Goal: Task Accomplishment & Management: Manage account settings

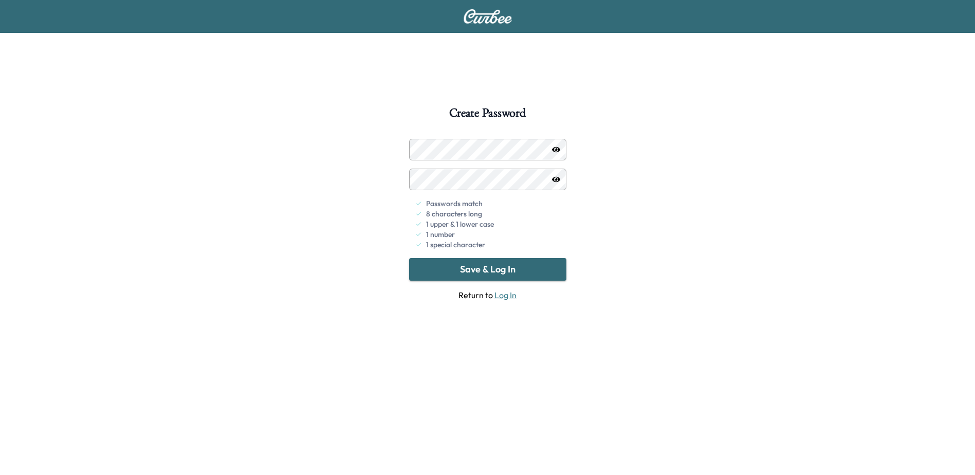
click at [467, 261] on button "Save & Log In" at bounding box center [487, 269] width 157 height 23
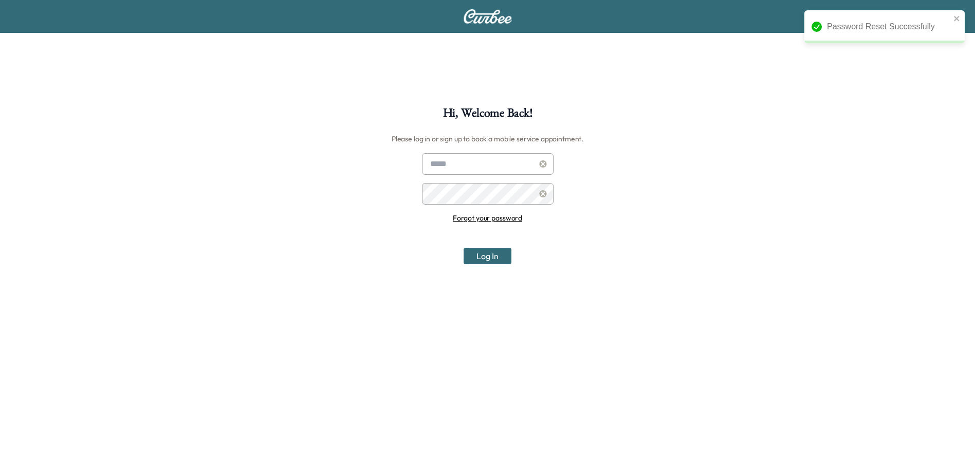
click at [463, 161] on input "text" at bounding box center [488, 164] width 132 height 22
type input "**********"
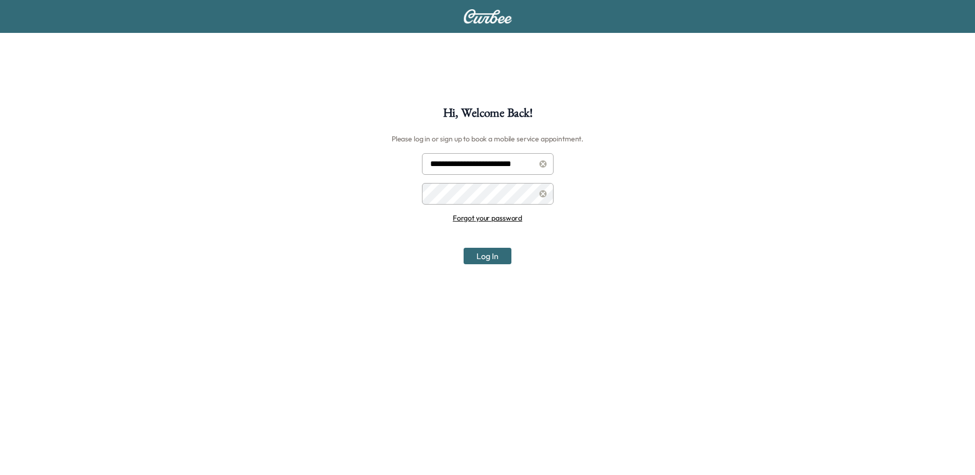
click at [483, 260] on button "Log In" at bounding box center [488, 256] width 48 height 16
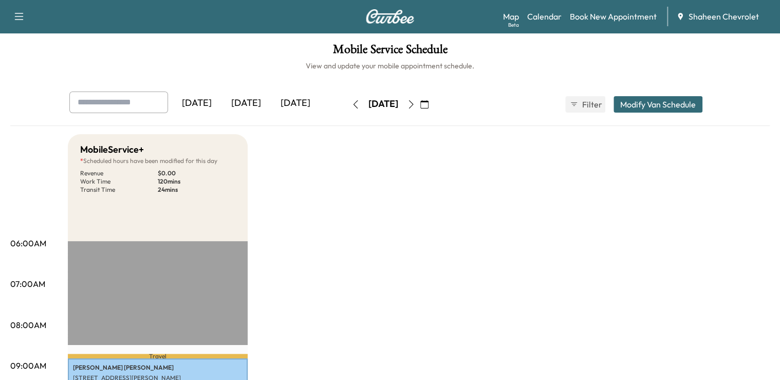
click at [210, 103] on div "[DATE]" at bounding box center [196, 103] width 49 height 24
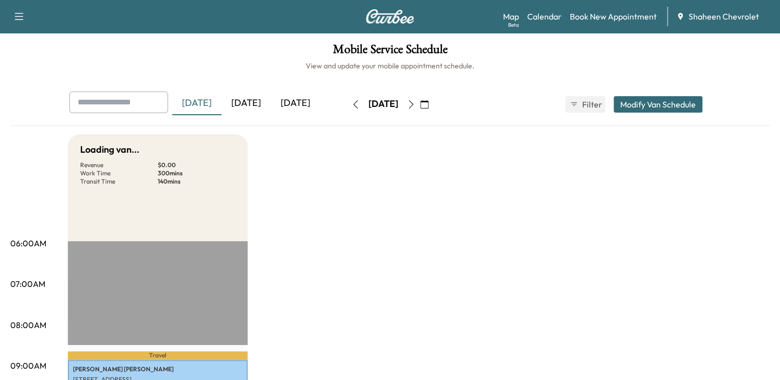
click at [241, 106] on div "[DATE]" at bounding box center [246, 103] width 49 height 24
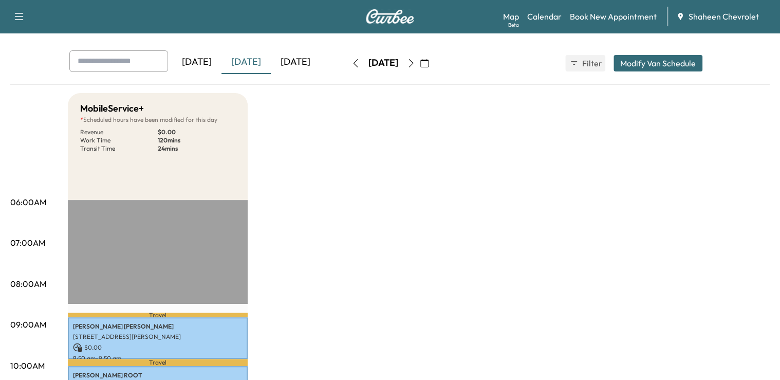
scroll to position [247, 0]
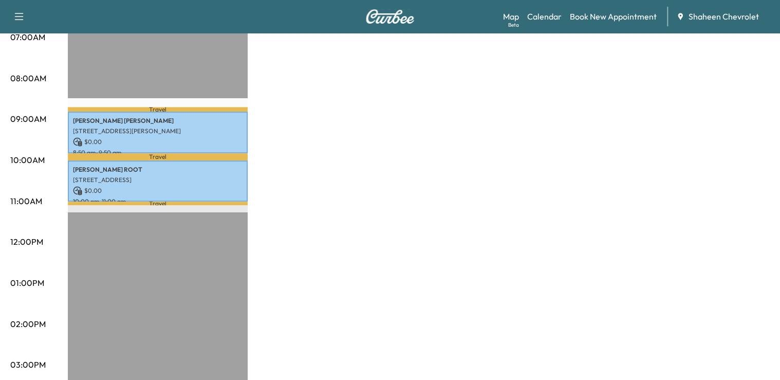
drag, startPoint x: 137, startPoint y: 263, endPoint x: 95, endPoint y: 269, distance: 42.6
click at [132, 269] on div "Travel [PERSON_NAME] [STREET_ADDRESS][PERSON_NAME] $ 0.00 8:50 am - 9:50 am Tra…" at bounding box center [158, 326] width 180 height 664
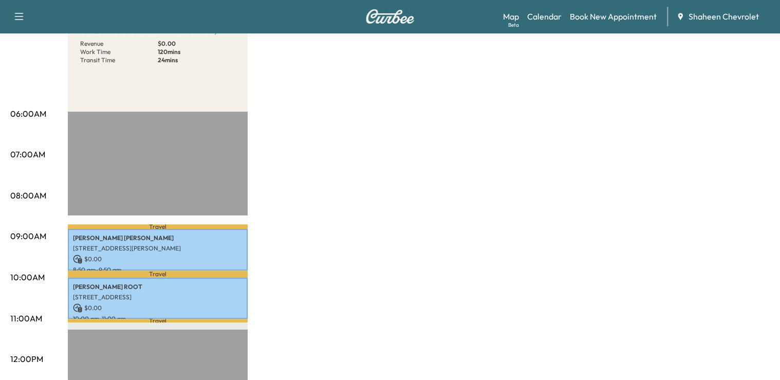
scroll to position [0, 0]
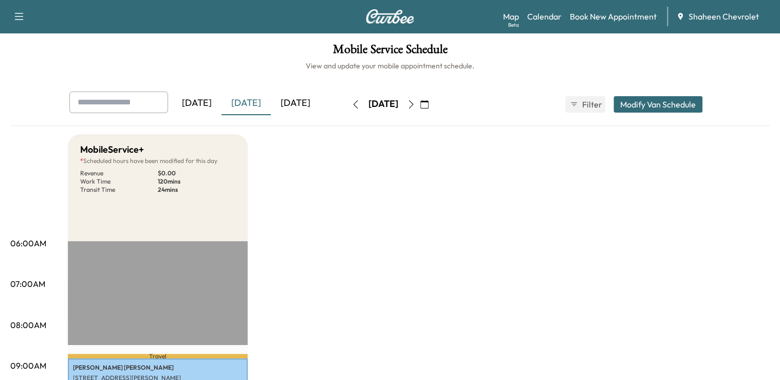
click at [415, 106] on icon "button" at bounding box center [411, 104] width 8 height 8
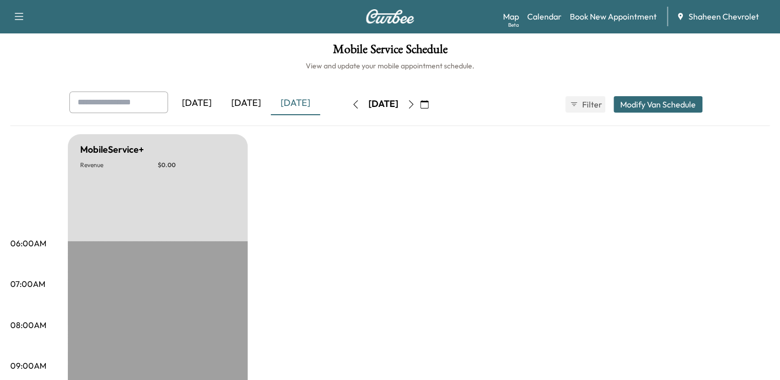
click at [414, 101] on icon "button" at bounding box center [411, 104] width 5 height 8
click at [429, 105] on icon "button" at bounding box center [424, 104] width 8 height 8
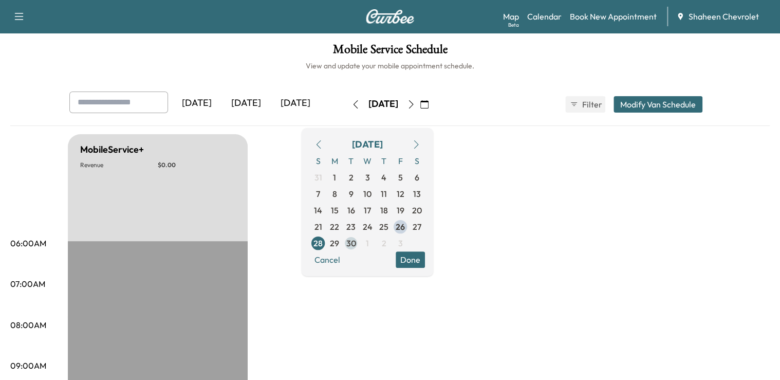
click at [356, 241] on span "30" at bounding box center [351, 243] width 10 height 12
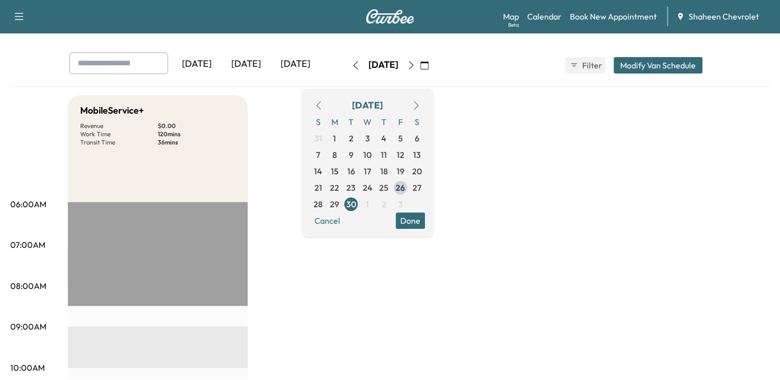
scroll to position [41, 0]
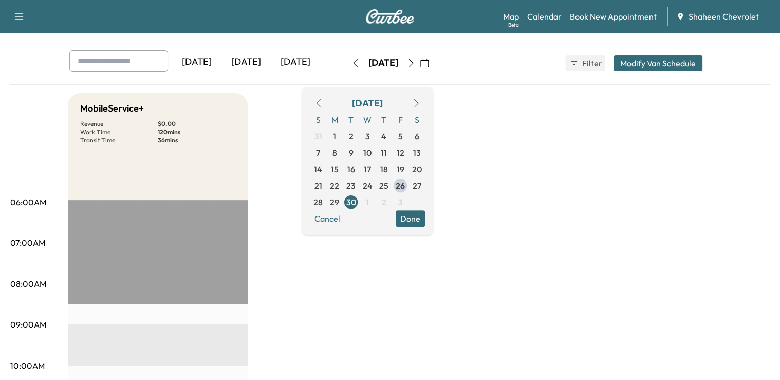
click at [22, 247] on p "07:00AM" at bounding box center [27, 242] width 35 height 12
drag, startPoint x: 22, startPoint y: 247, endPoint x: 121, endPoint y: 243, distance: 99.3
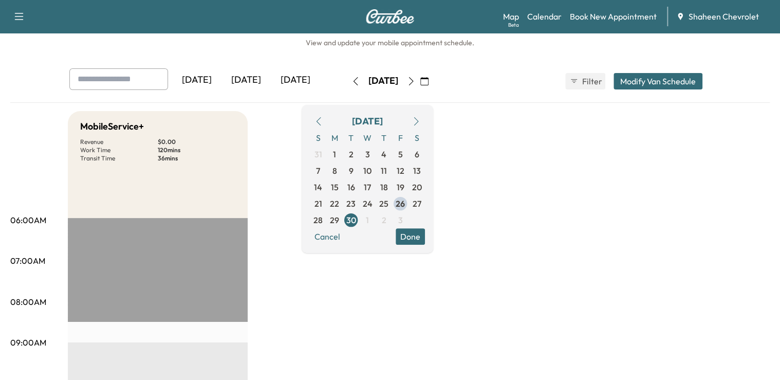
scroll to position [0, 0]
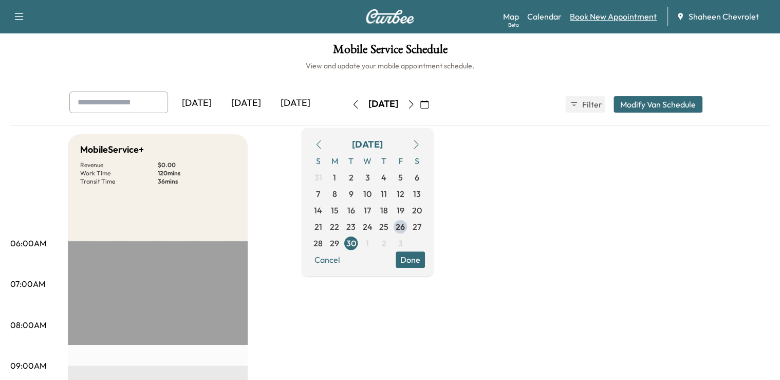
click at [612, 11] on link "Book New Appointment" at bounding box center [613, 16] width 87 height 12
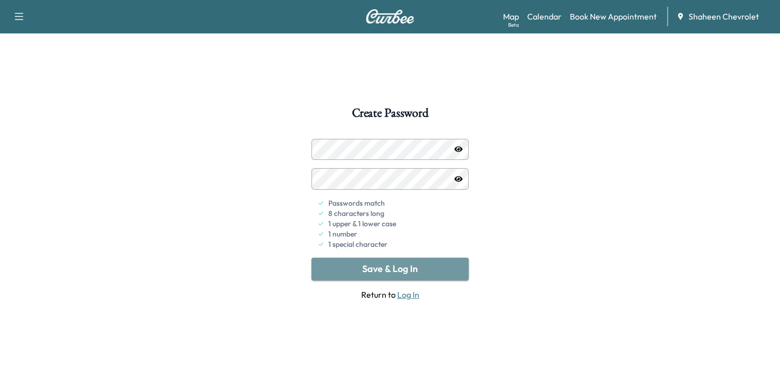
click at [390, 269] on button "Save & Log In" at bounding box center [389, 268] width 157 height 23
